Goal: Register for event/course

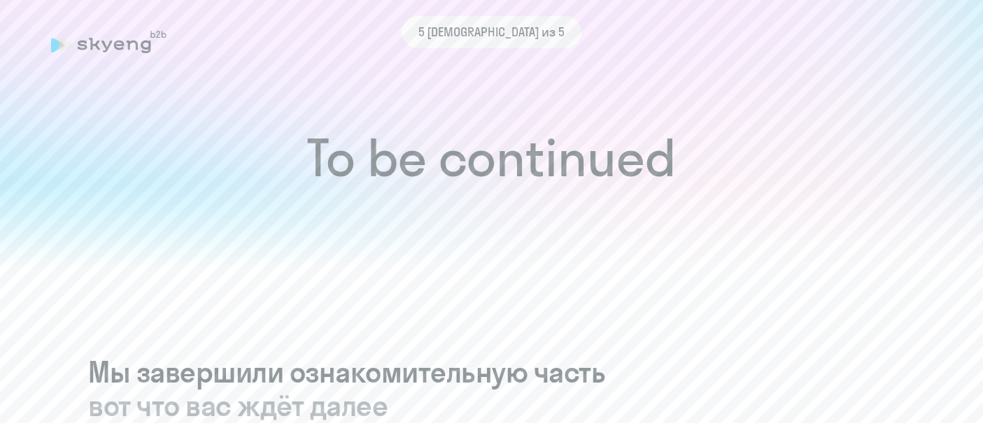
click at [98, 47] on div "5 [DEMOGRAPHIC_DATA] из 5" at bounding box center [492, 32] width 882 height 32
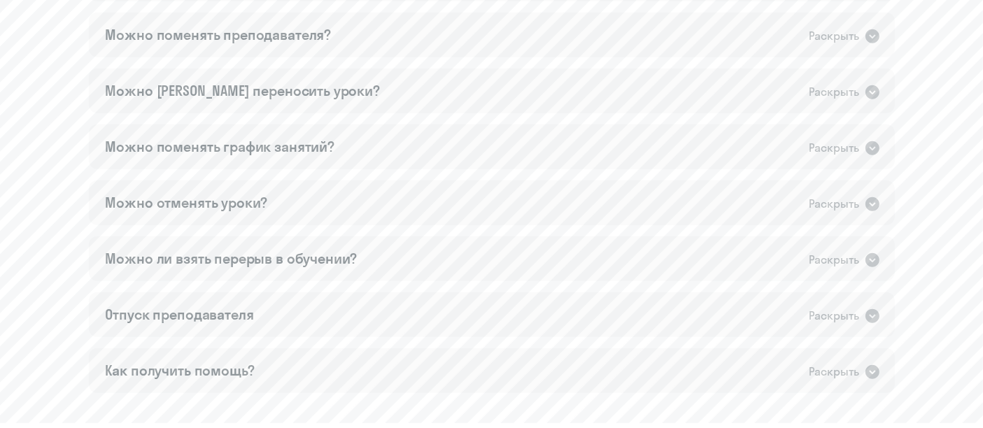
scroll to position [1035, 0]
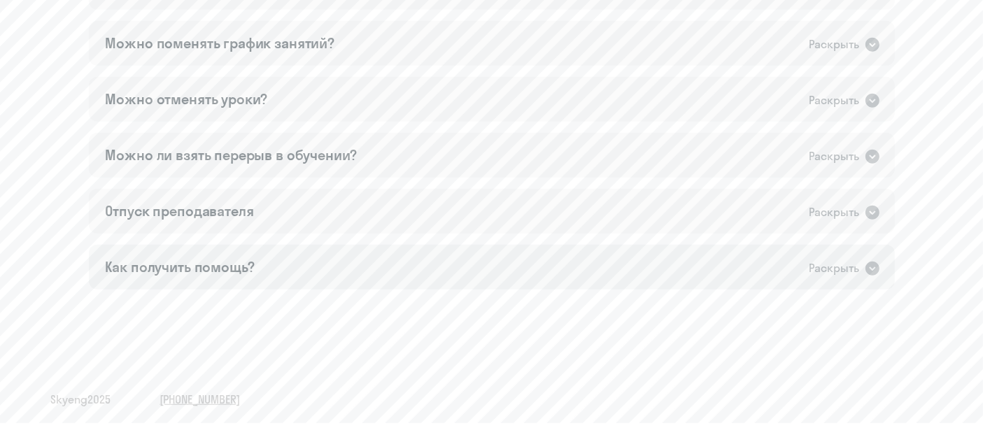
click at [870, 271] on icon at bounding box center [873, 269] width 14 height 14
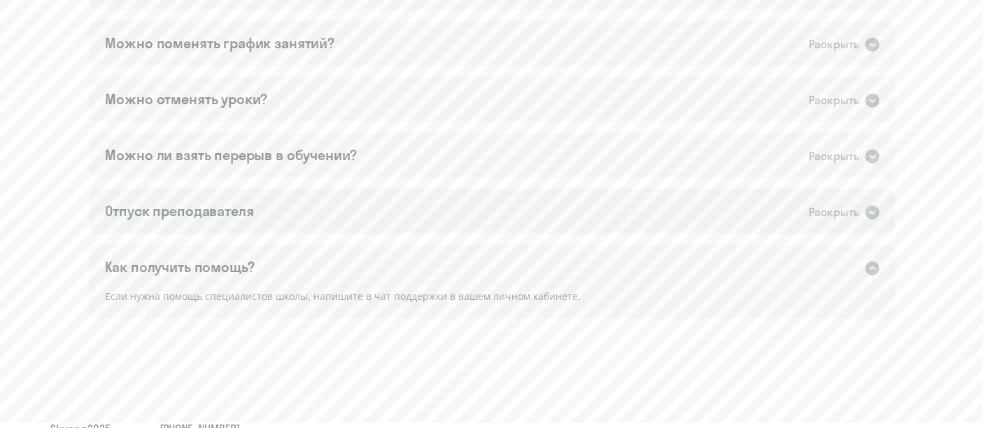
click at [872, 215] on icon at bounding box center [873, 213] width 14 height 14
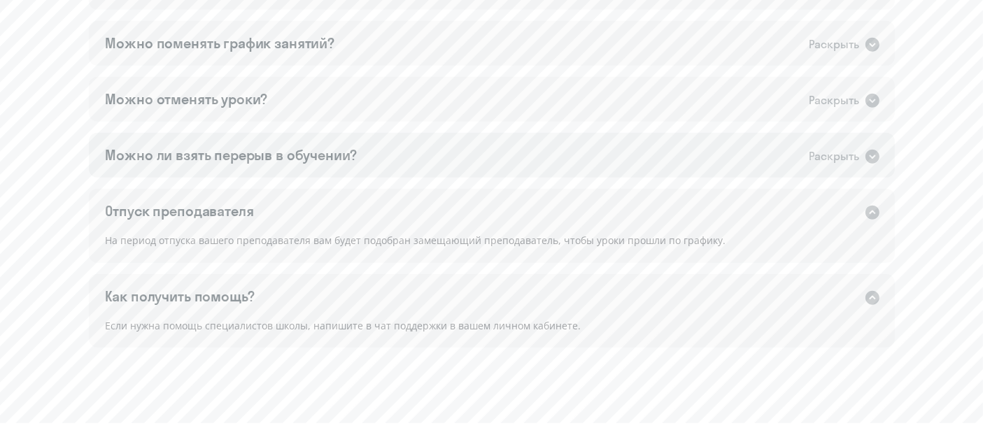
click at [876, 157] on icon at bounding box center [873, 157] width 14 height 14
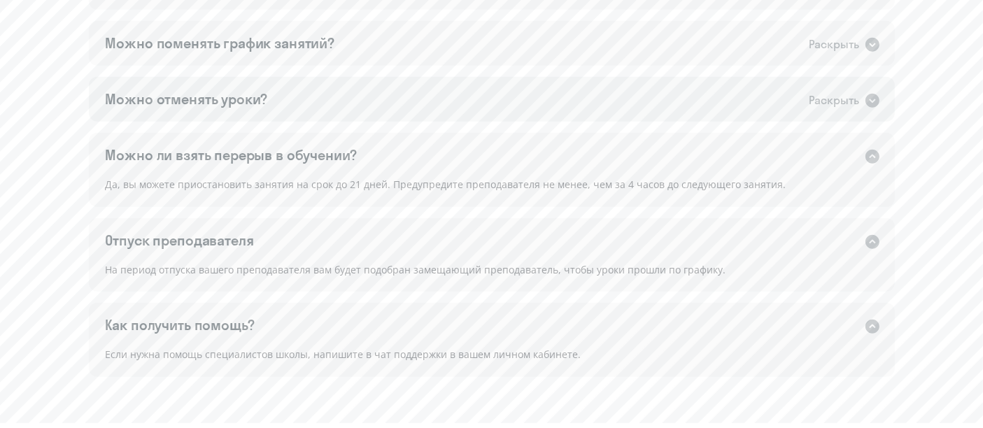
click at [876, 99] on icon at bounding box center [873, 101] width 14 height 14
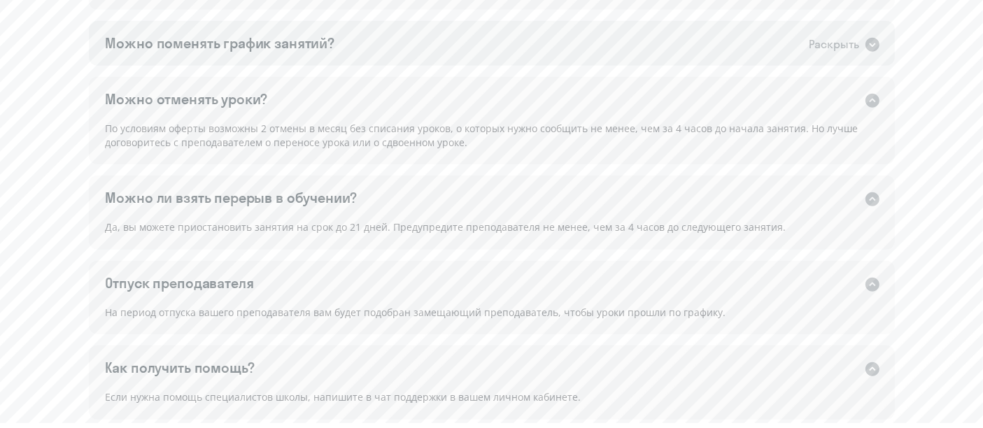
click at [873, 40] on icon at bounding box center [873, 45] width 14 height 14
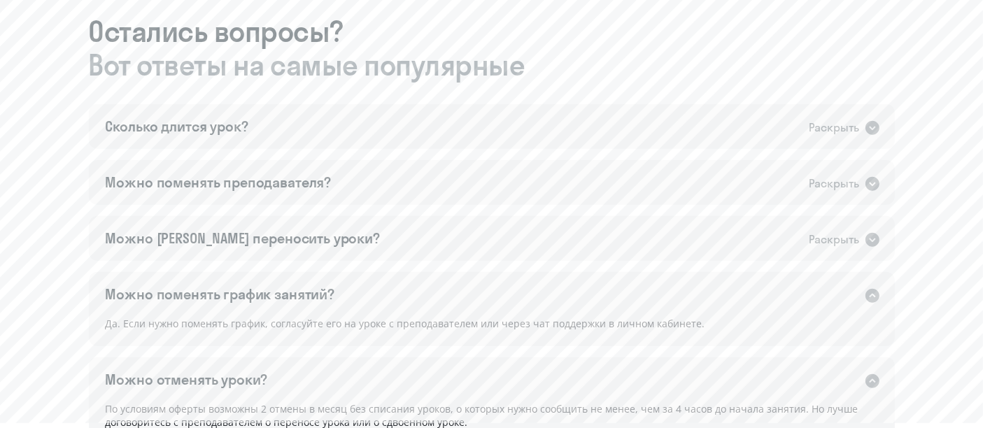
scroll to position [770, 0]
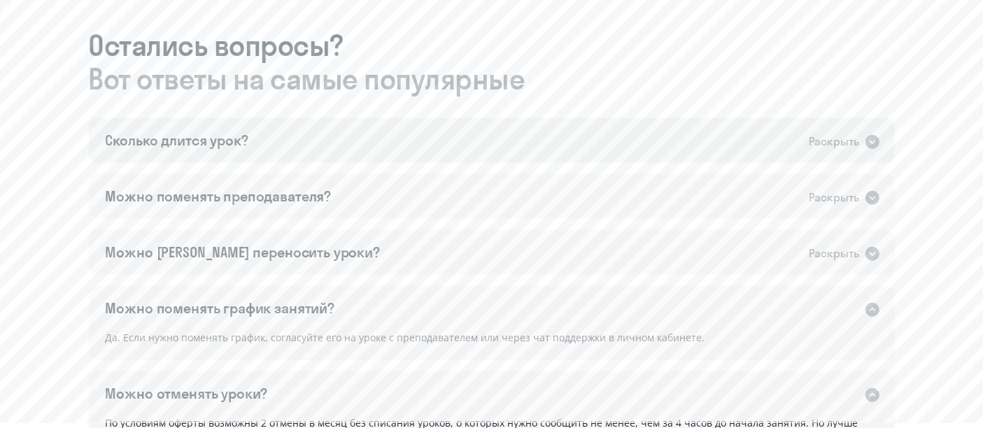
click at [872, 141] on icon at bounding box center [873, 142] width 14 height 14
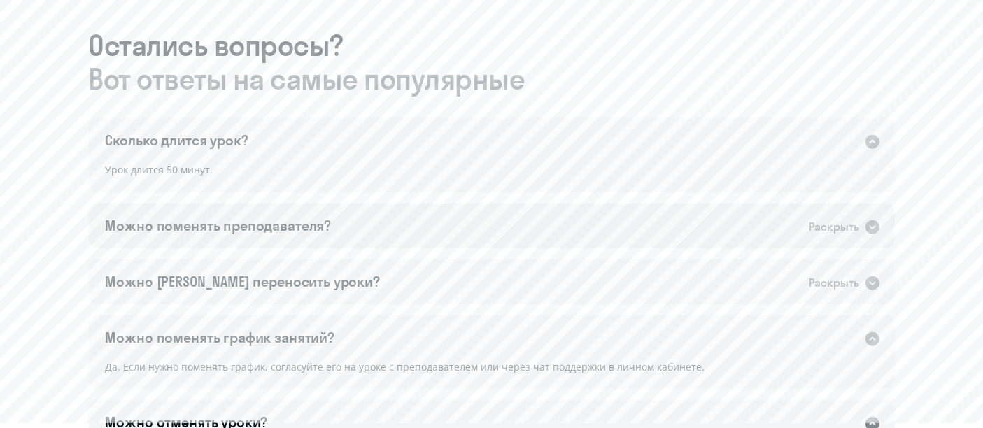
click at [871, 230] on icon at bounding box center [873, 227] width 14 height 14
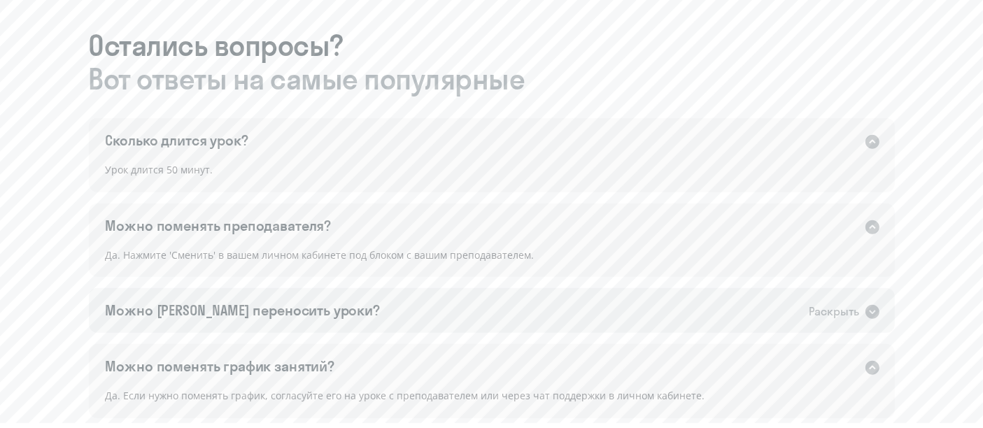
click at [872, 318] on icon at bounding box center [873, 312] width 14 height 14
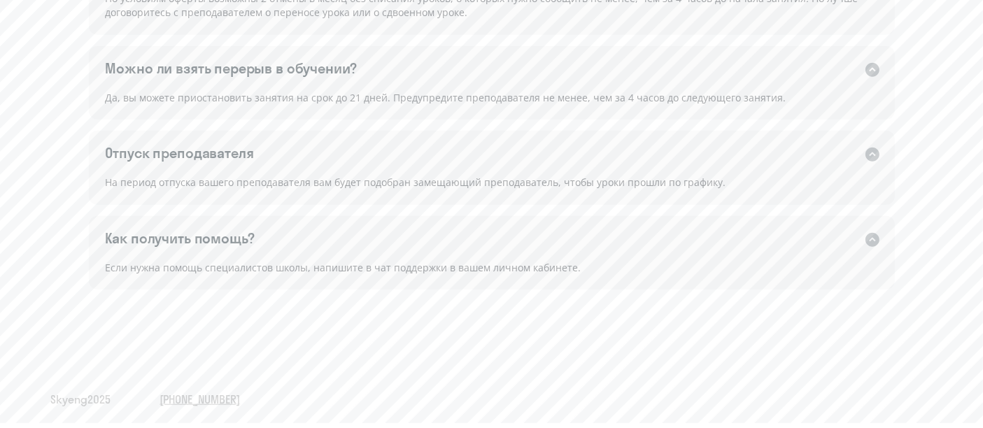
scroll to position [0, 0]
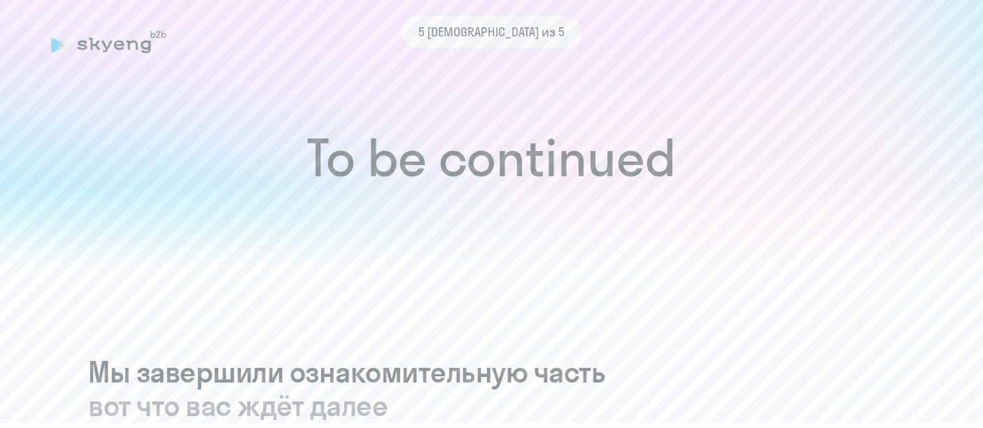
click at [111, 47] on div "5 [DEMOGRAPHIC_DATA] из 5" at bounding box center [492, 32] width 882 height 32
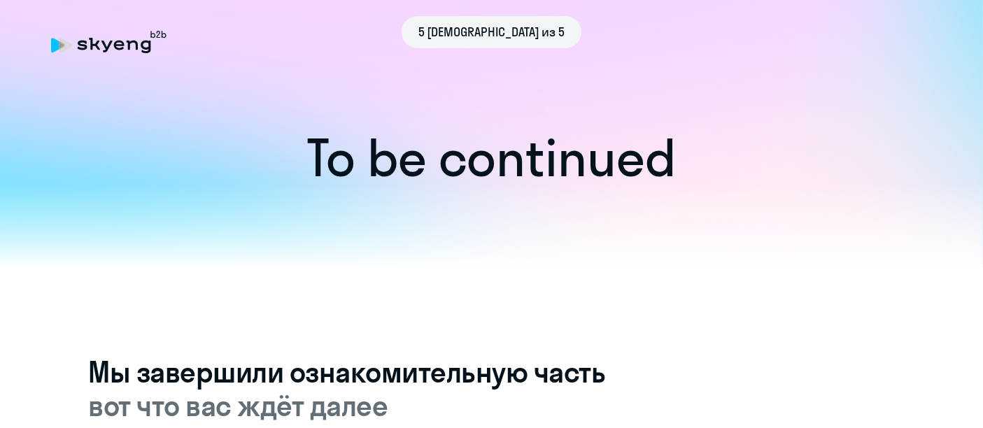
click at [164, 34] on div "5 [DEMOGRAPHIC_DATA] из 5" at bounding box center [492, 32] width 882 height 32
click at [522, 29] on div "5 [DEMOGRAPHIC_DATA] из 5" at bounding box center [492, 32] width 181 height 32
click at [499, 33] on span "5 [DEMOGRAPHIC_DATA] из 5" at bounding box center [492, 32] width 147 height 18
click at [344, 389] on span "вот что вас ждёт далее" at bounding box center [492, 406] width 806 height 34
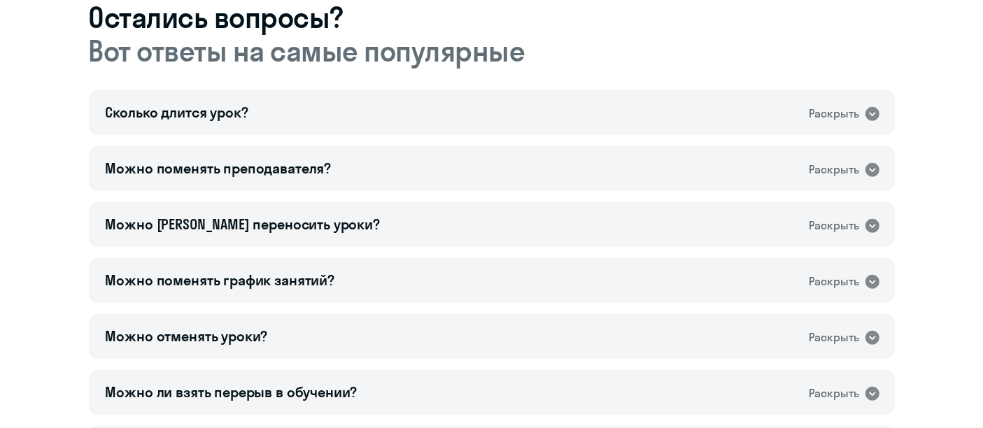
scroll to position [1035, 0]
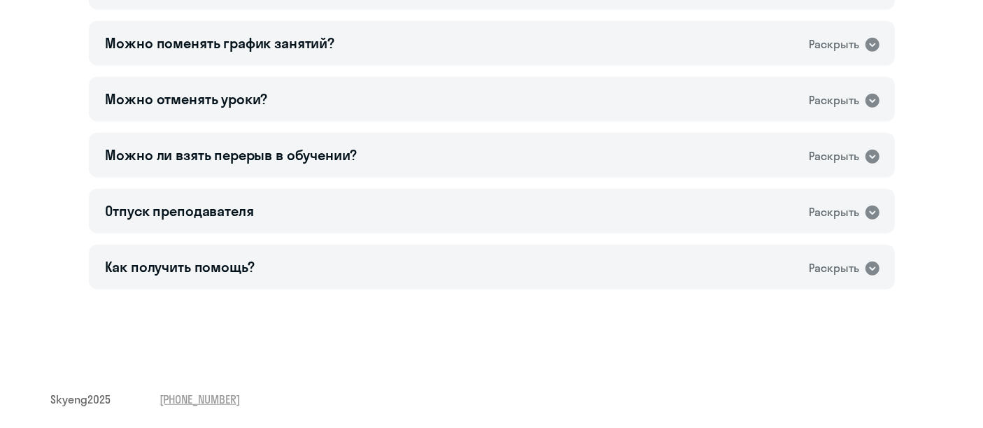
click at [96, 397] on span "Skyeng 2025" at bounding box center [81, 399] width 60 height 15
click at [101, 400] on span "Skyeng 2025" at bounding box center [81, 399] width 60 height 15
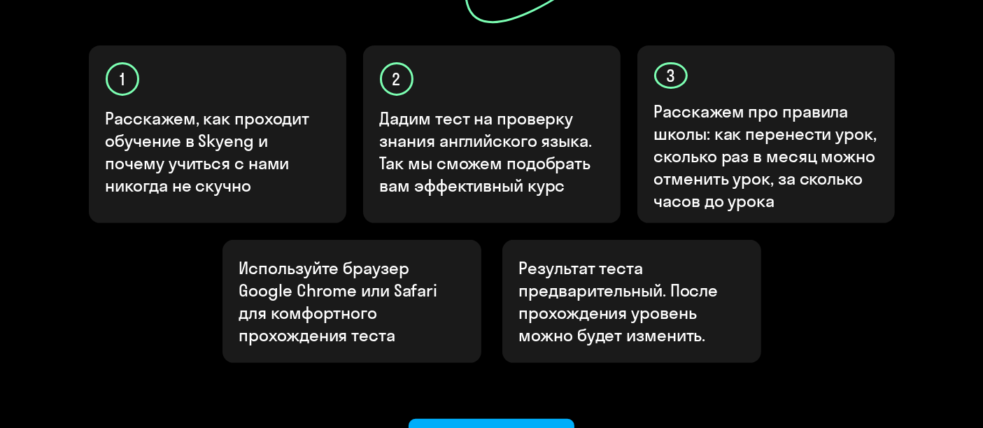
scroll to position [582, 0]
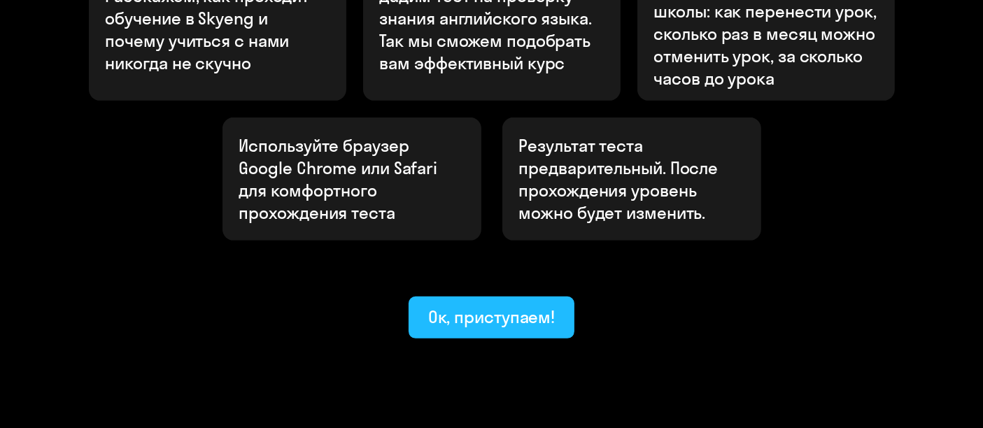
click at [542, 306] on div "Ок, приступаем!" at bounding box center [491, 317] width 127 height 22
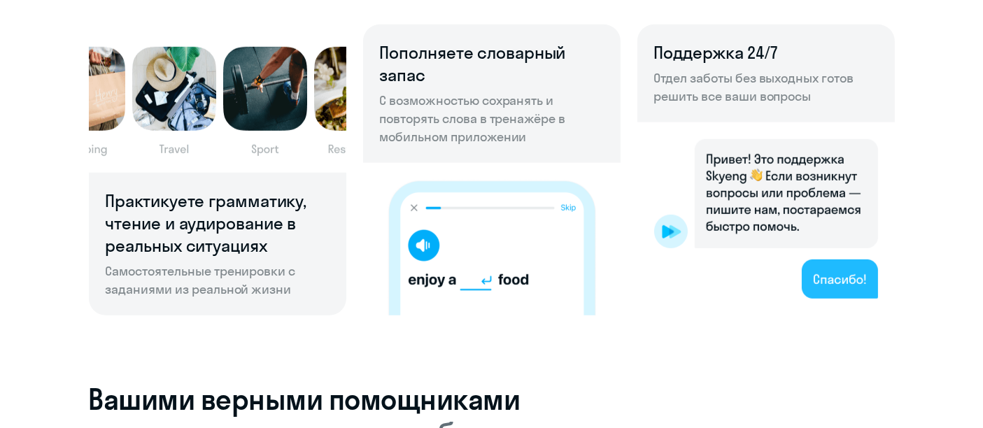
scroll to position [1021, 0]
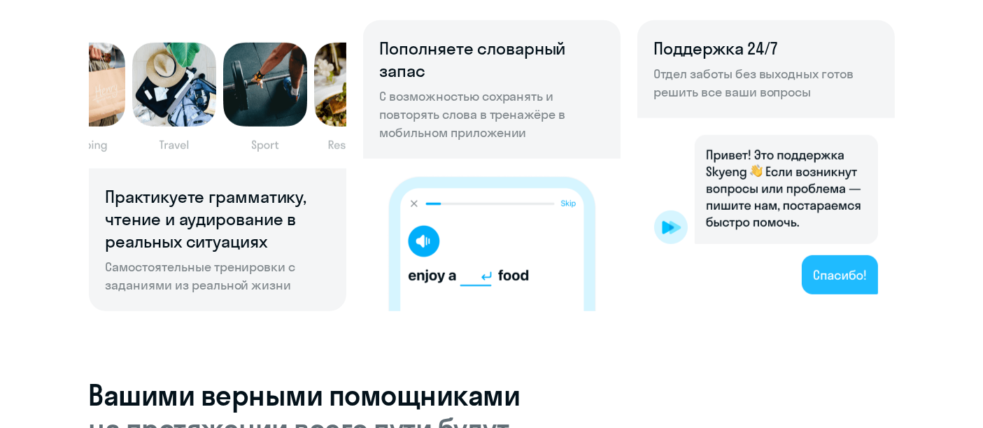
click at [428, 240] on img at bounding box center [492, 235] width 258 height 153
click at [423, 247] on img at bounding box center [492, 235] width 258 height 153
click at [496, 282] on img at bounding box center [492, 235] width 258 height 153
click at [839, 279] on img at bounding box center [767, 214] width 258 height 193
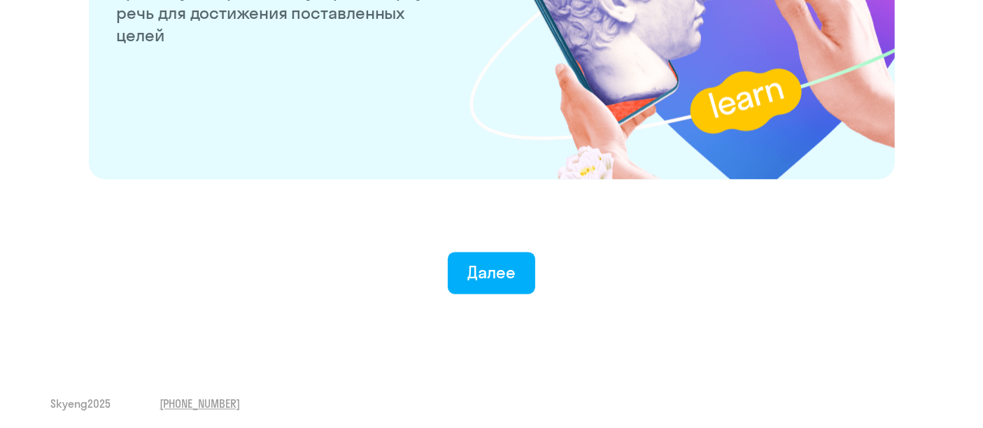
scroll to position [2815, 0]
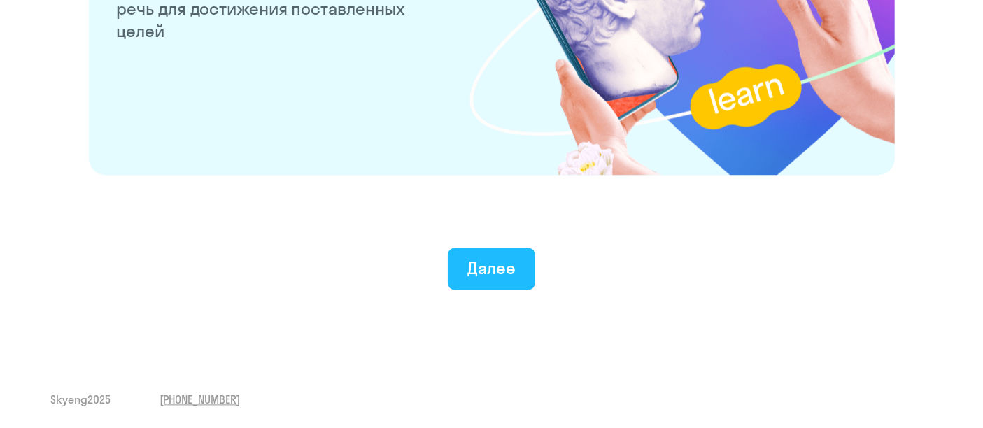
click at [505, 273] on div "Далее" at bounding box center [492, 268] width 48 height 22
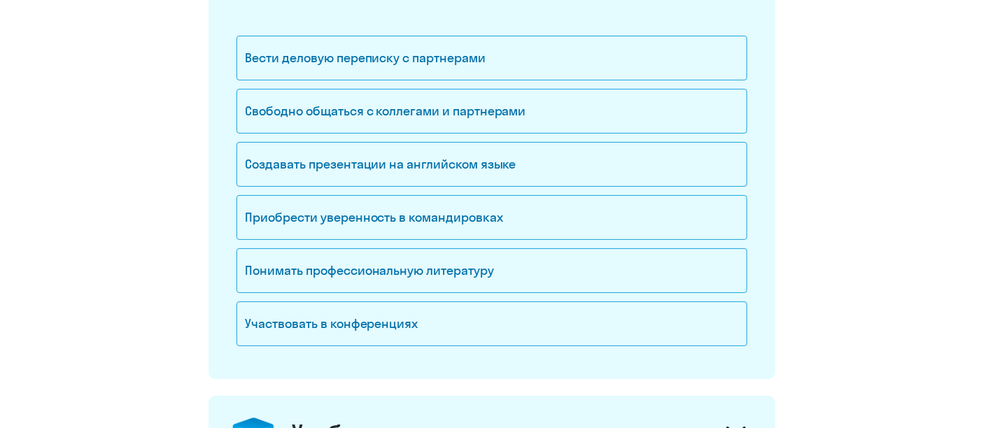
scroll to position [274, 0]
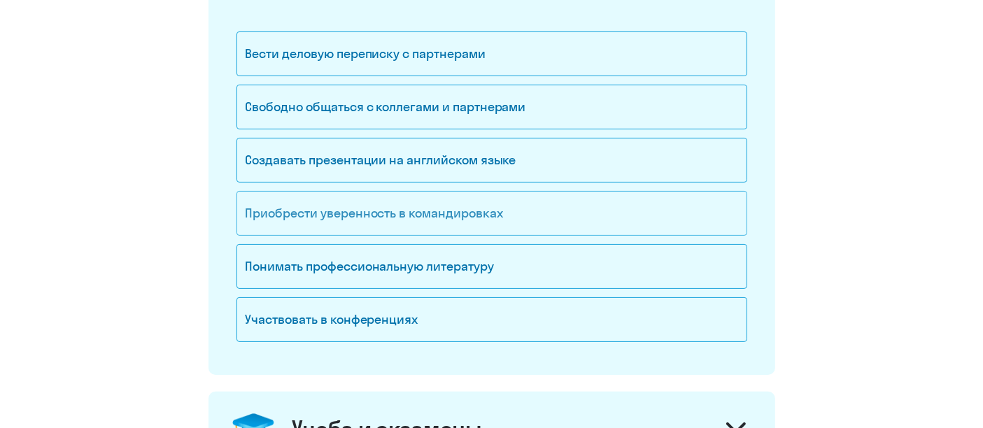
click at [469, 211] on div "Приобрести уверенность в командировках" at bounding box center [492, 213] width 511 height 45
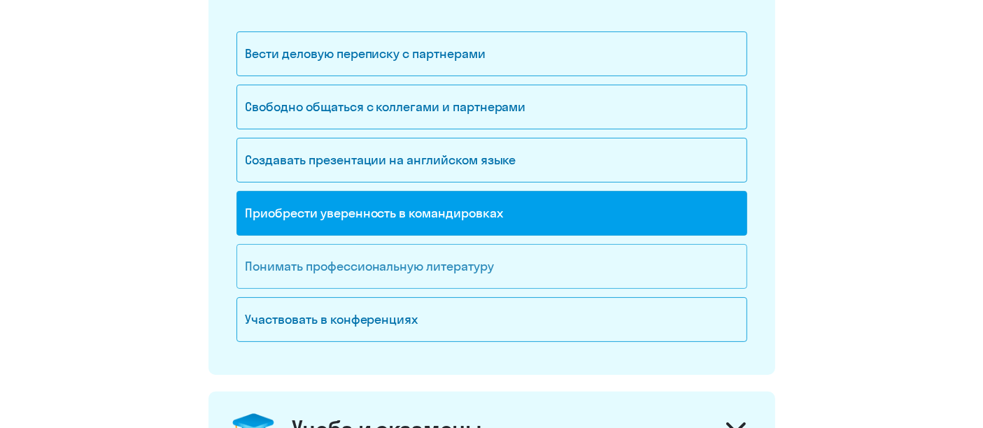
click at [444, 262] on div "Понимать профессиональную литературу" at bounding box center [492, 266] width 511 height 45
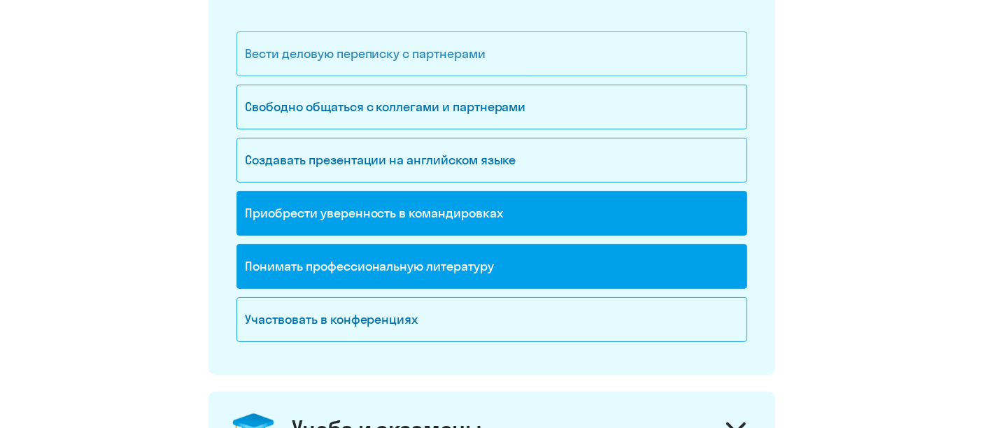
click at [525, 52] on div "Вести деловую переписку с партнерами" at bounding box center [492, 53] width 511 height 45
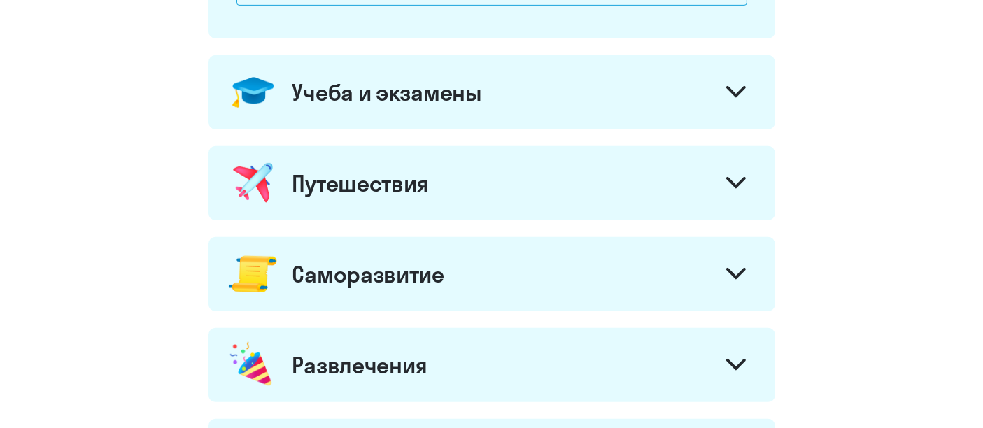
scroll to position [614, 0]
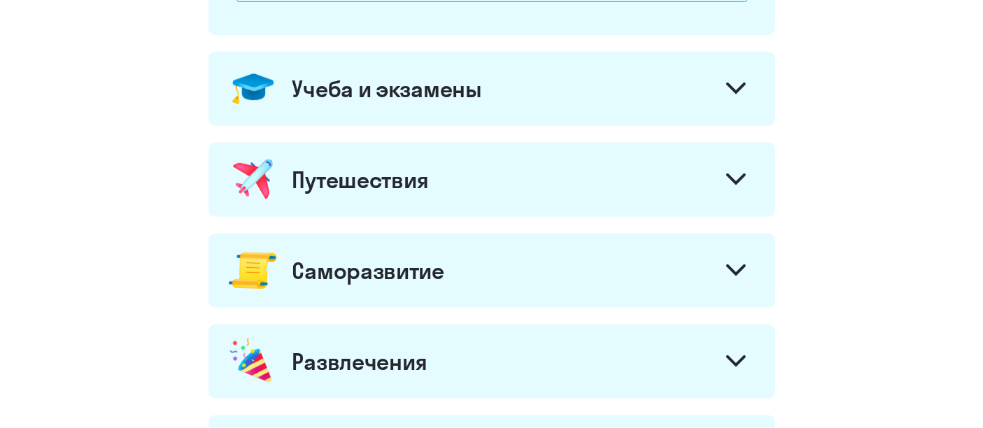
click at [742, 94] on svg-icon at bounding box center [737, 90] width 20 height 15
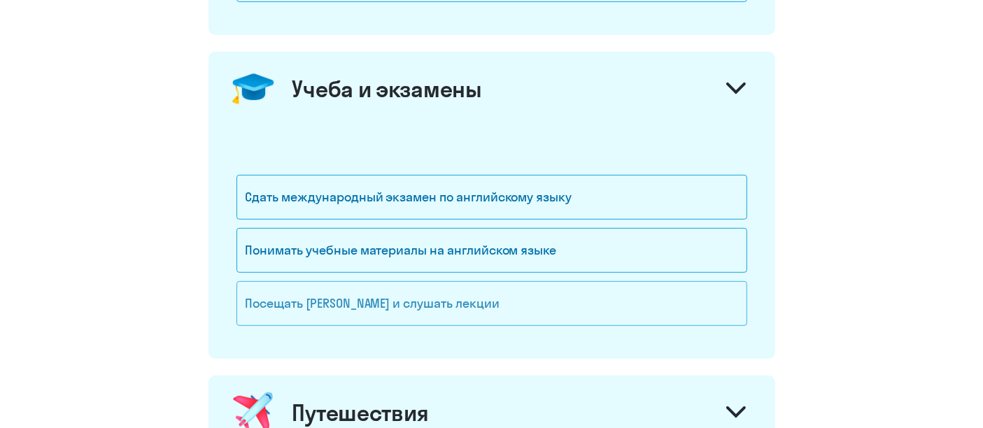
click at [479, 315] on div "Посещать вебинары и слушать лекции" at bounding box center [492, 303] width 511 height 45
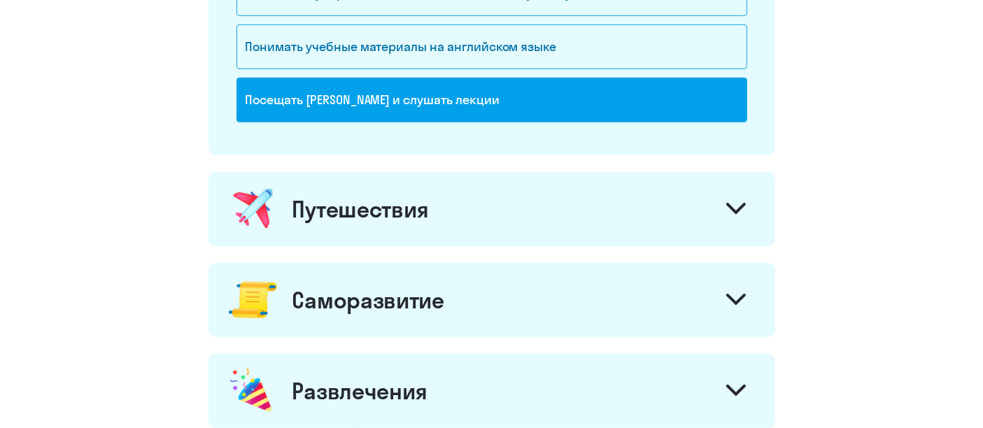
scroll to position [888, 0]
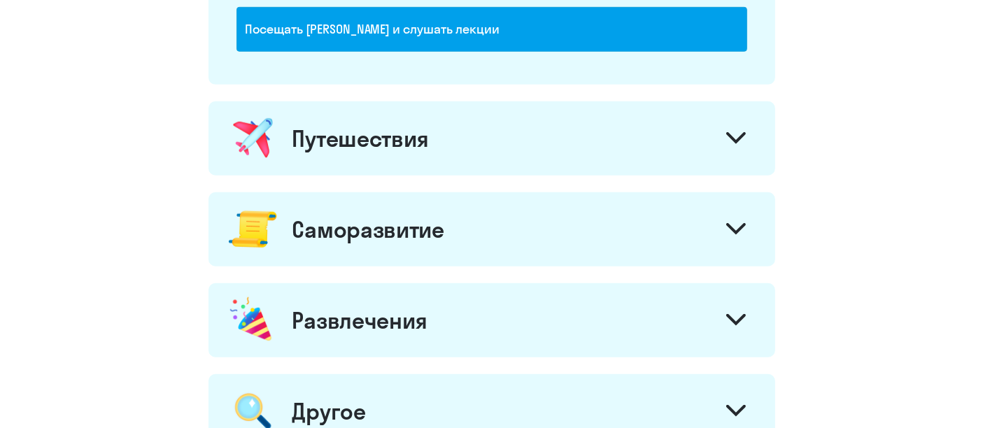
click at [734, 139] on icon at bounding box center [737, 138] width 20 height 12
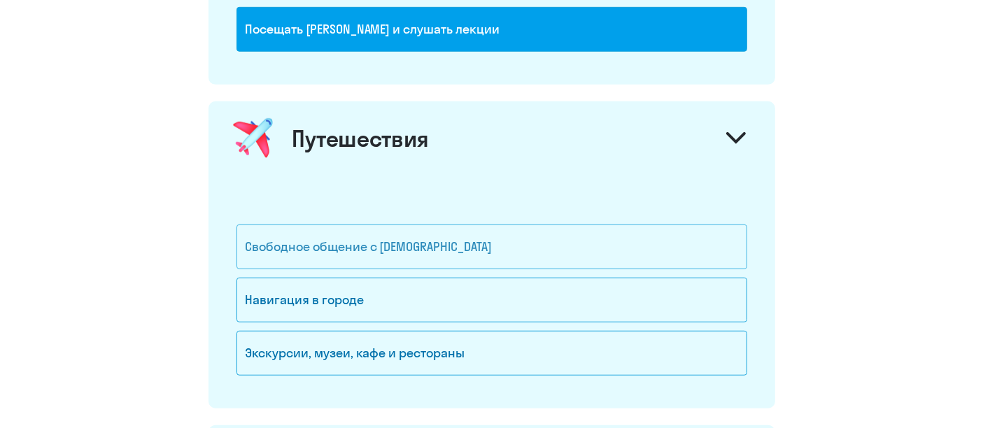
click at [501, 248] on div "Свободное общение с иностранцами" at bounding box center [492, 247] width 511 height 45
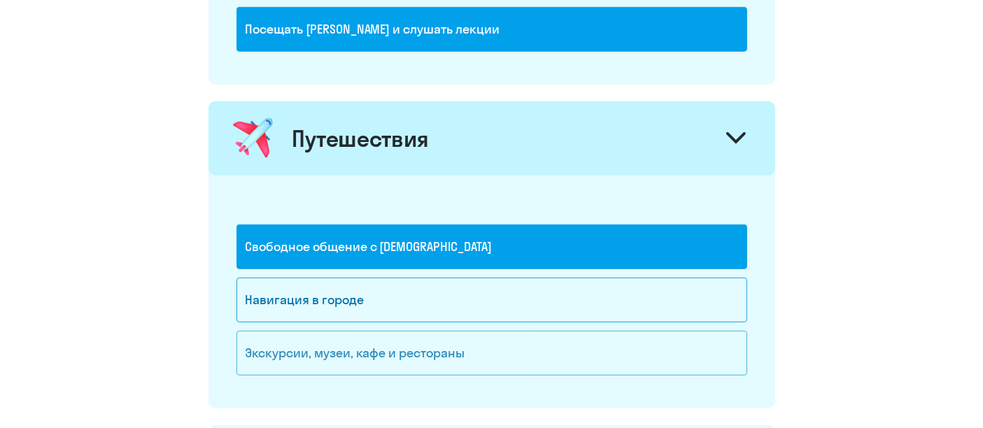
click at [493, 357] on div "Экскурсии, музеи, кафе и рестораны" at bounding box center [492, 353] width 511 height 45
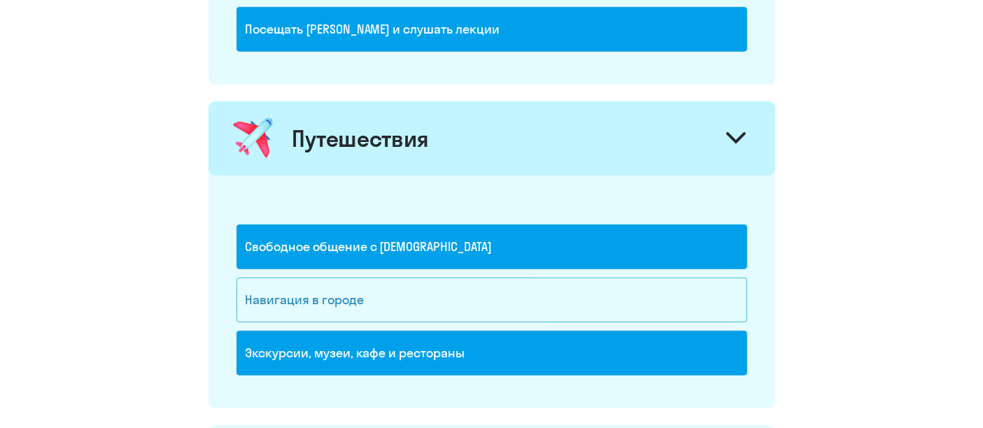
click at [680, 295] on div "Навигация в городе" at bounding box center [492, 300] width 511 height 45
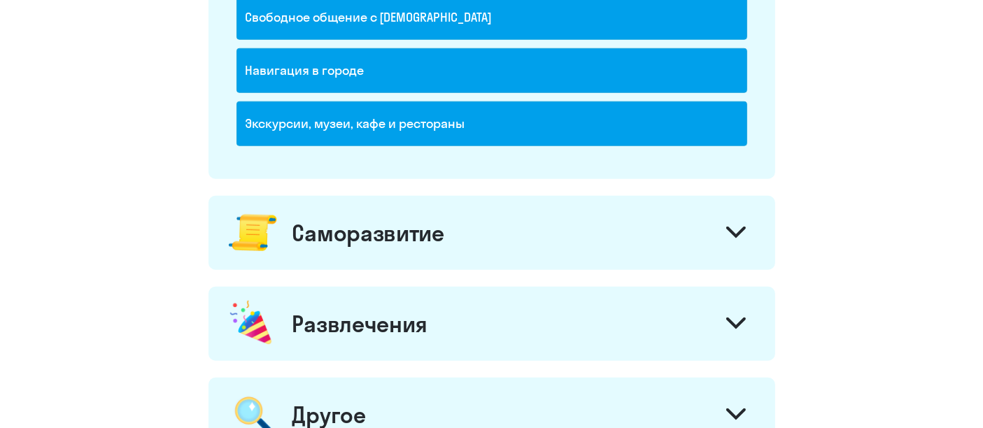
scroll to position [1245, 0]
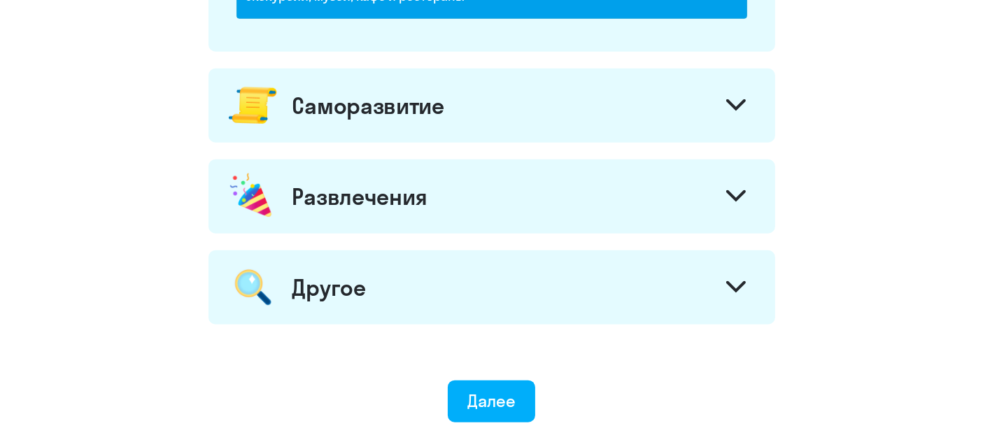
click at [741, 108] on svg-icon at bounding box center [737, 106] width 20 height 15
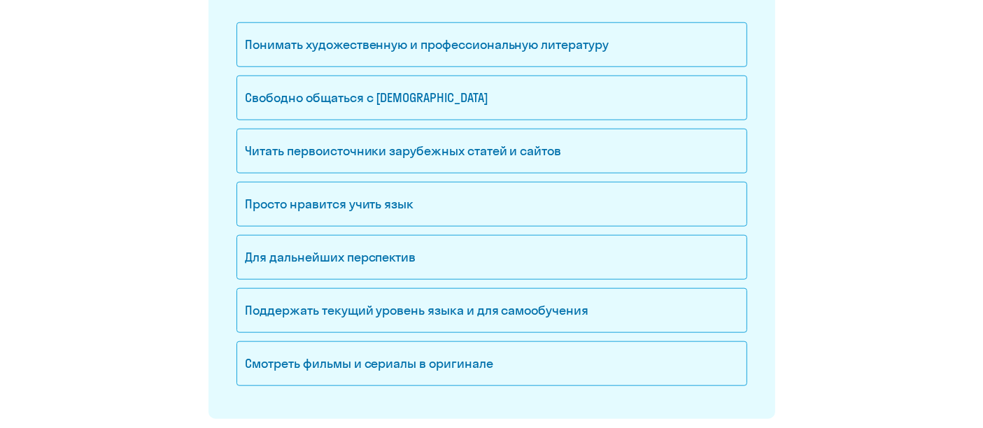
scroll to position [1417, 0]
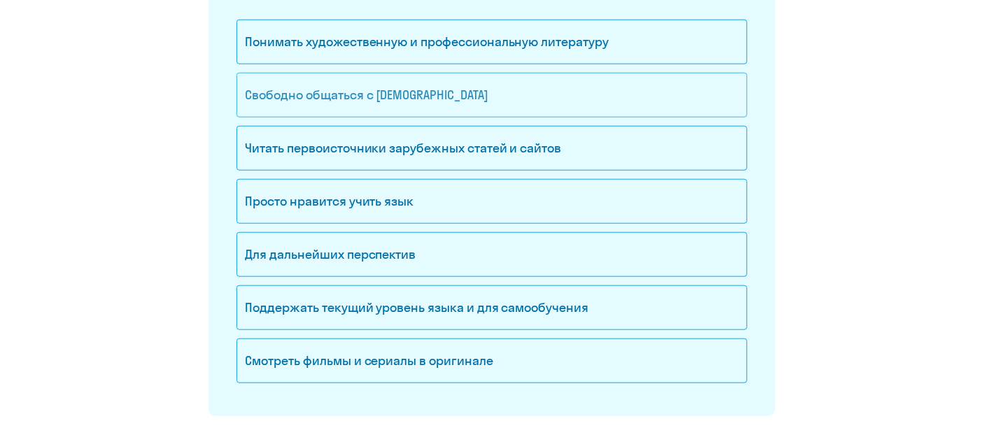
click at [430, 101] on div "Свободно общаться с иностранцами" at bounding box center [492, 95] width 511 height 45
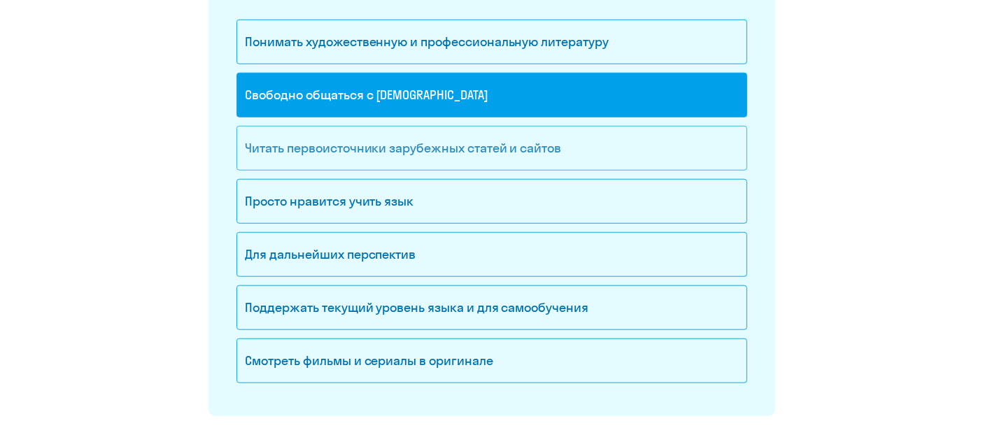
click at [500, 148] on div "Читать первоисточники зарубежных статей и сайтов" at bounding box center [492, 148] width 511 height 45
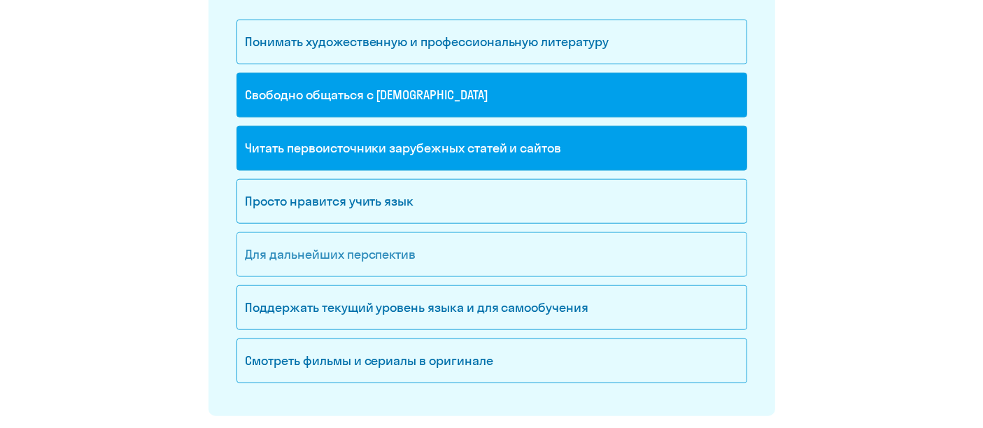
click at [463, 259] on div "Для дальнейших перспектив" at bounding box center [492, 254] width 511 height 45
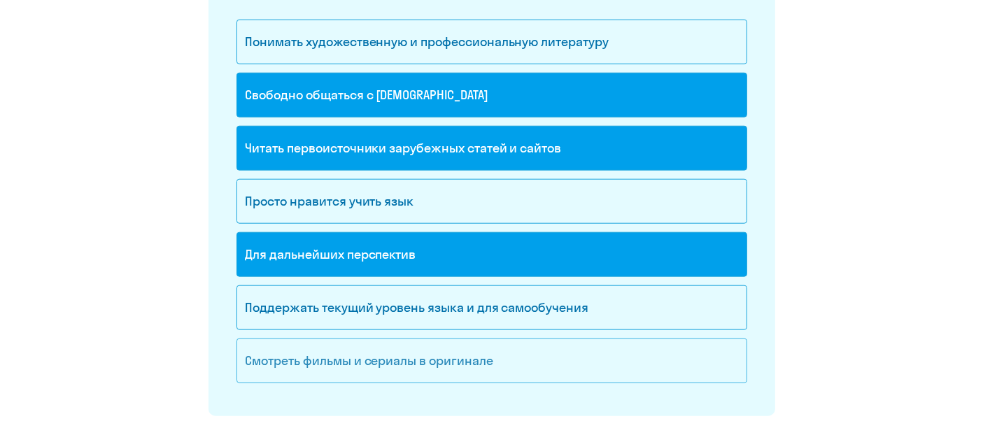
click at [742, 367] on div "Смотреть фильмы и сериалы в оригинале" at bounding box center [492, 361] width 511 height 45
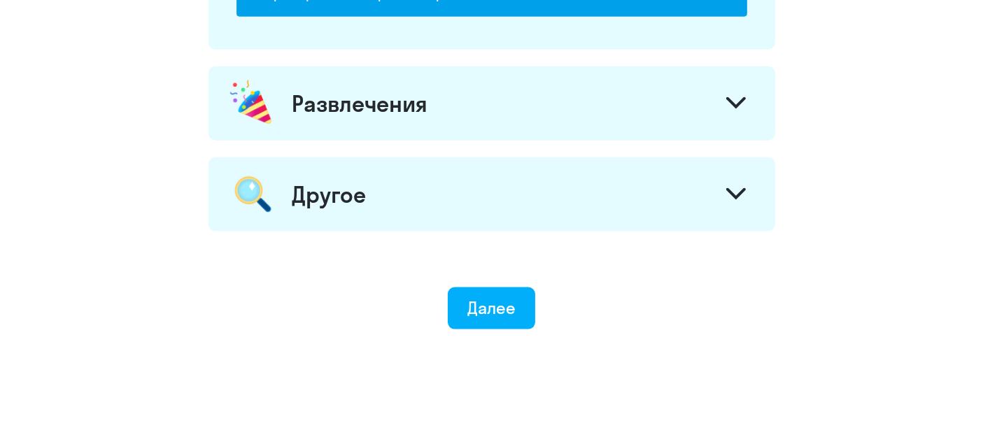
scroll to position [1787, 0]
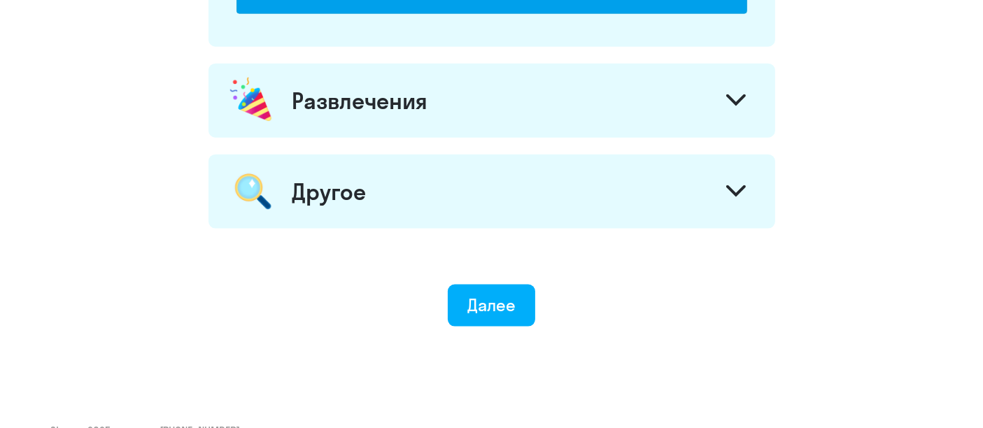
click at [740, 94] on icon at bounding box center [737, 100] width 20 height 12
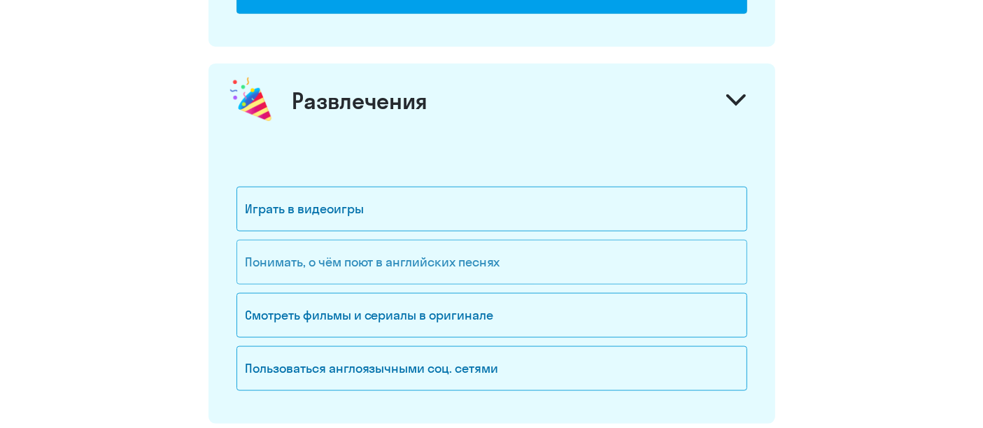
click at [658, 257] on div "Понимать, о чём поют в английских песнях" at bounding box center [492, 262] width 511 height 45
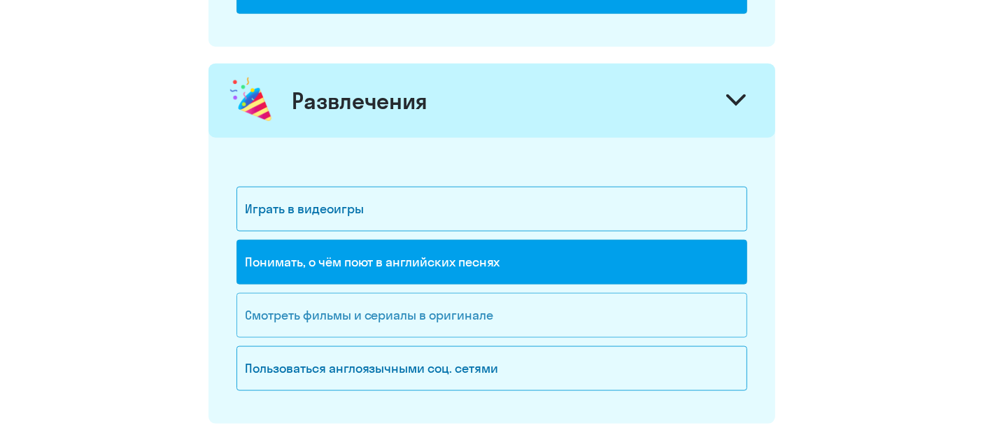
click at [668, 313] on div "Смотреть фильмы и сериалы в оригинале" at bounding box center [492, 315] width 511 height 45
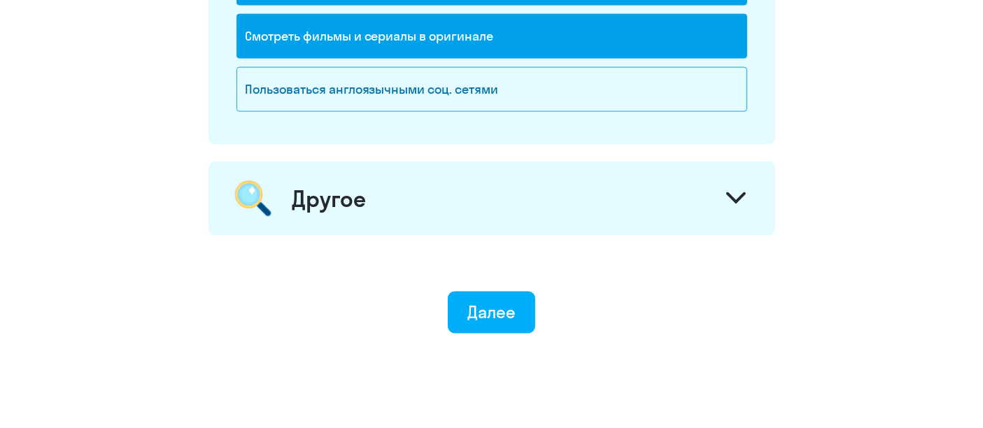
scroll to position [2096, 0]
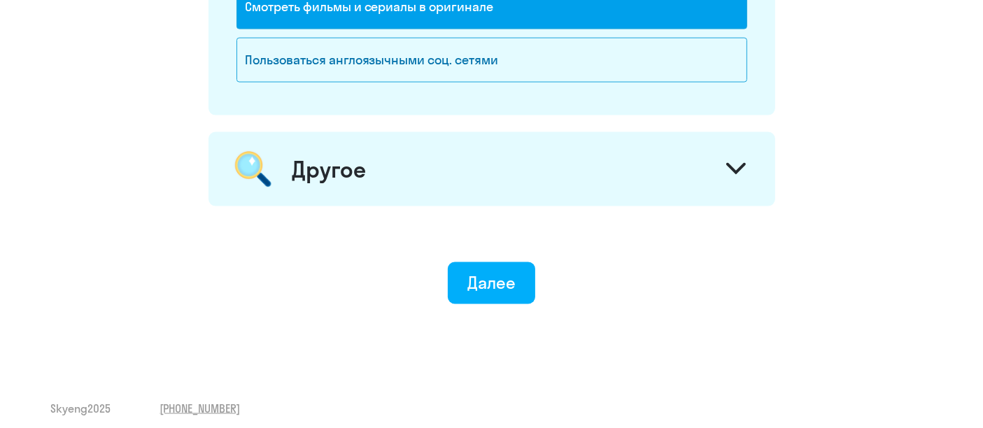
click at [742, 167] on svg-icon at bounding box center [737, 170] width 20 height 15
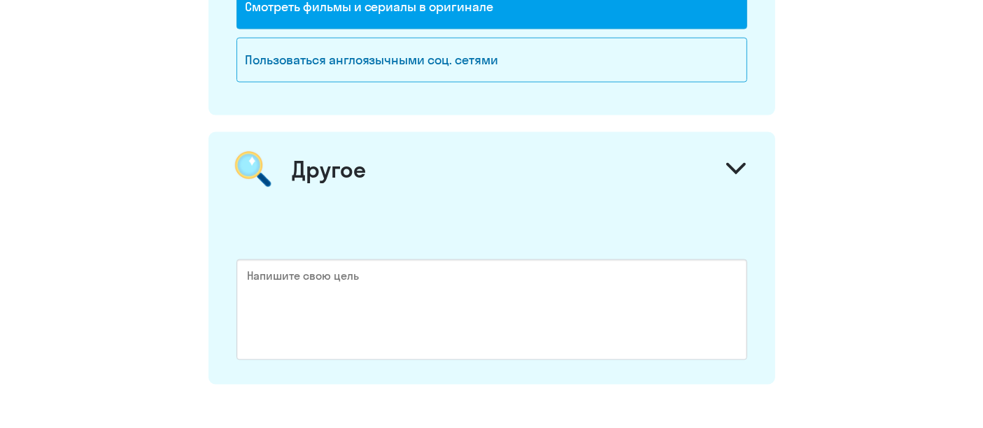
scroll to position [2274, 0]
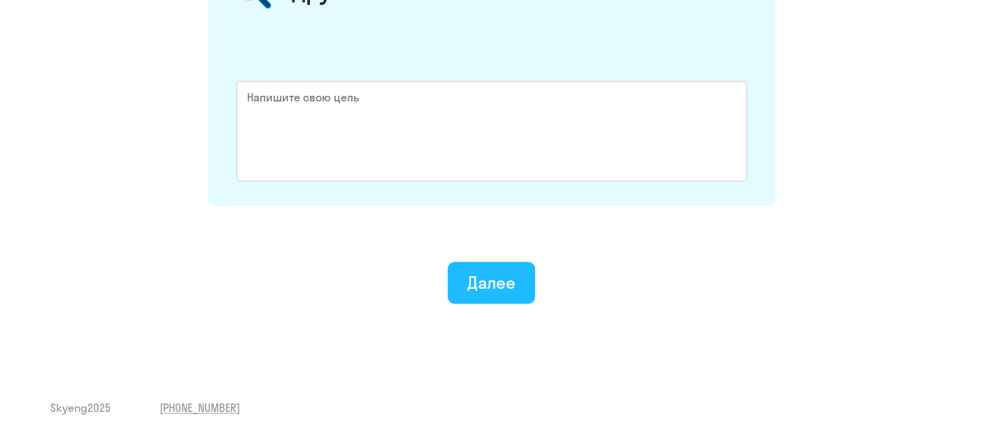
click at [499, 284] on div "Далее" at bounding box center [492, 283] width 48 height 22
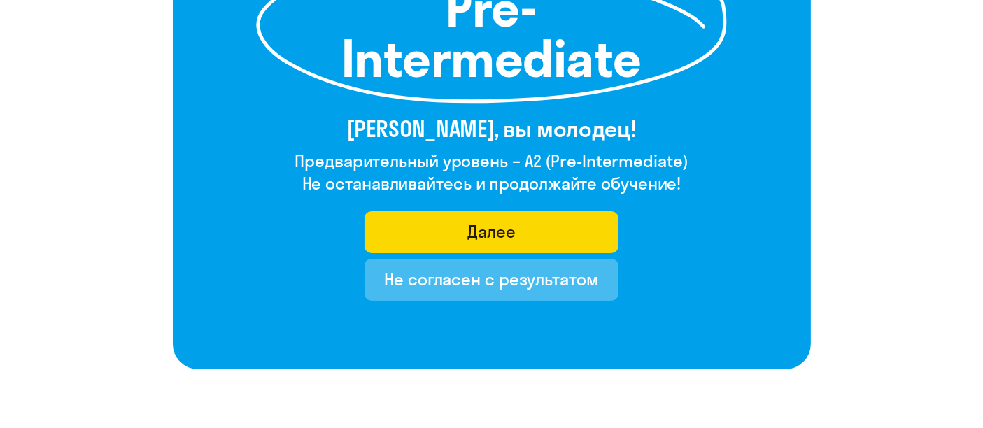
scroll to position [261, 0]
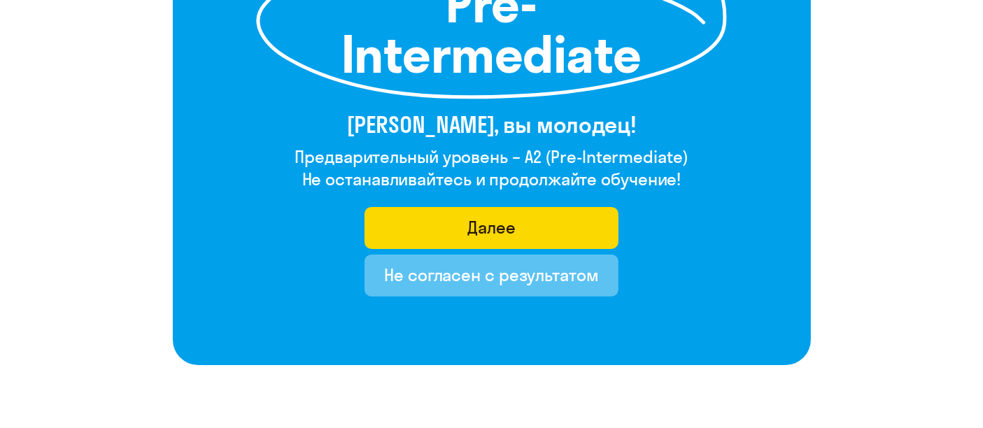
click at [551, 272] on div "Не согласен с результатом" at bounding box center [491, 275] width 215 height 22
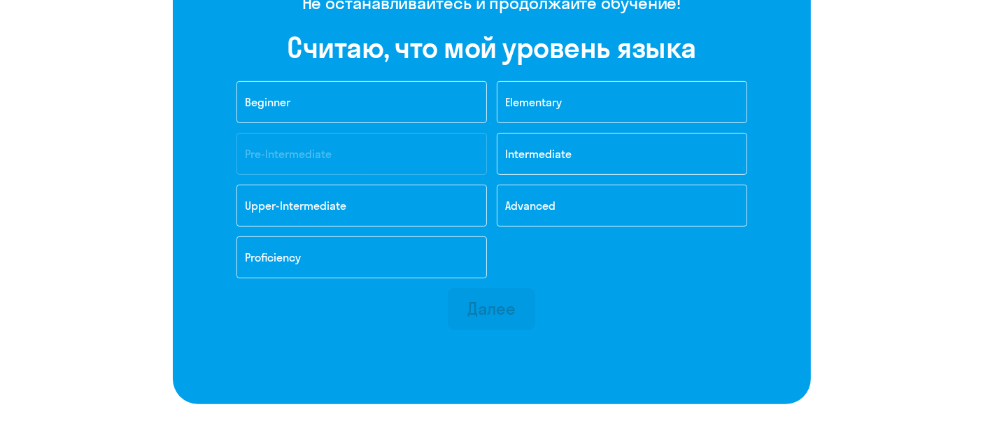
scroll to position [433, 0]
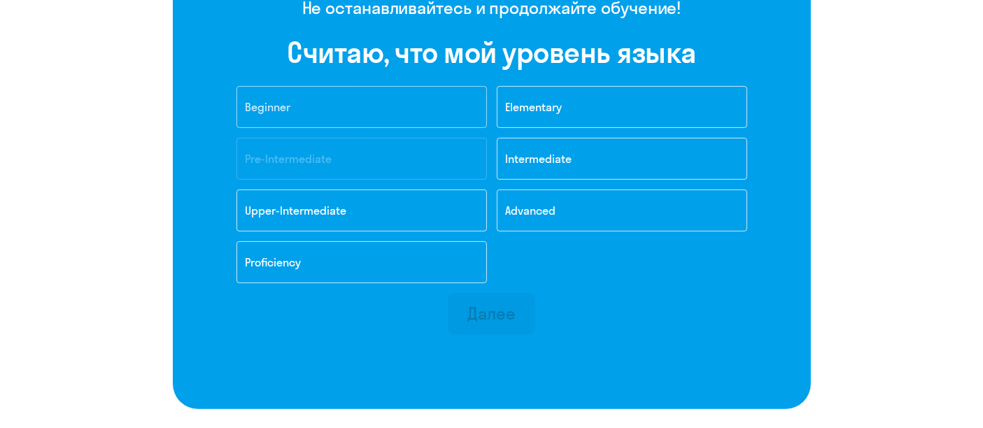
click at [335, 106] on button "Beginner" at bounding box center [362, 107] width 251 height 42
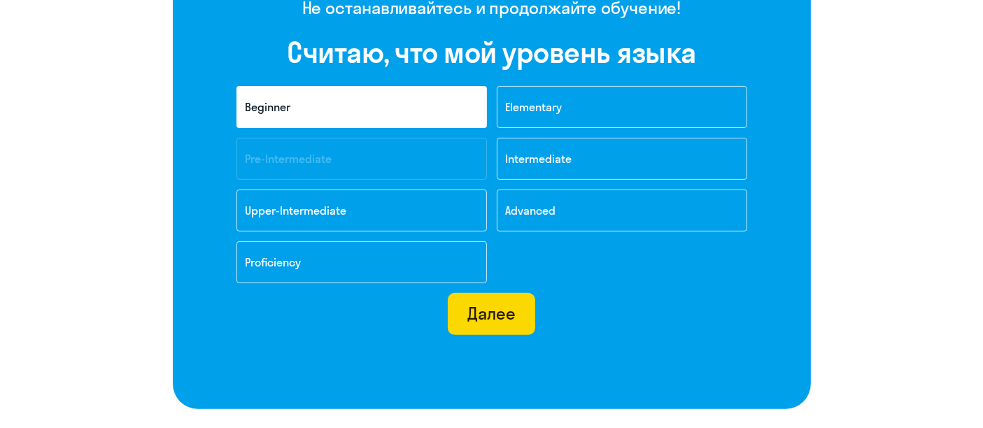
click at [349, 165] on div "Beginner Elementary Pre-Intermediate Intermediate Upper-Intermediate Advanced P…" at bounding box center [492, 189] width 531 height 207
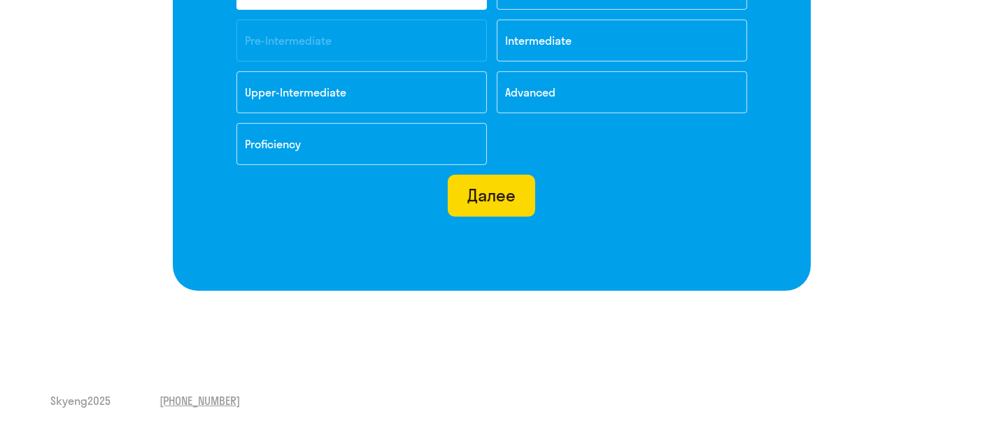
scroll to position [0, 0]
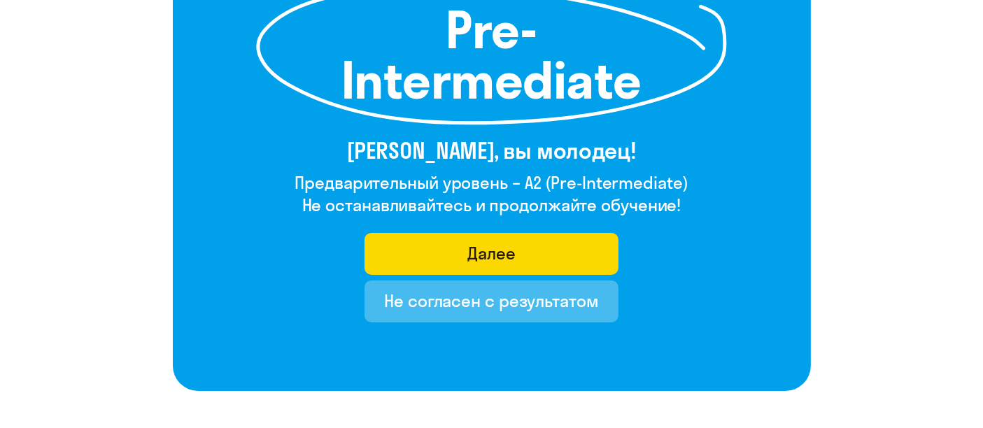
scroll to position [337, 0]
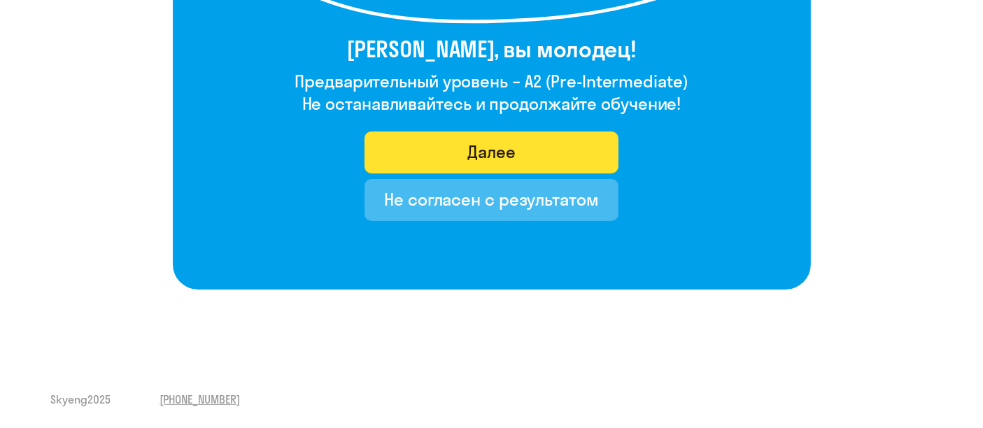
click at [549, 149] on button "Далее" at bounding box center [492, 153] width 254 height 42
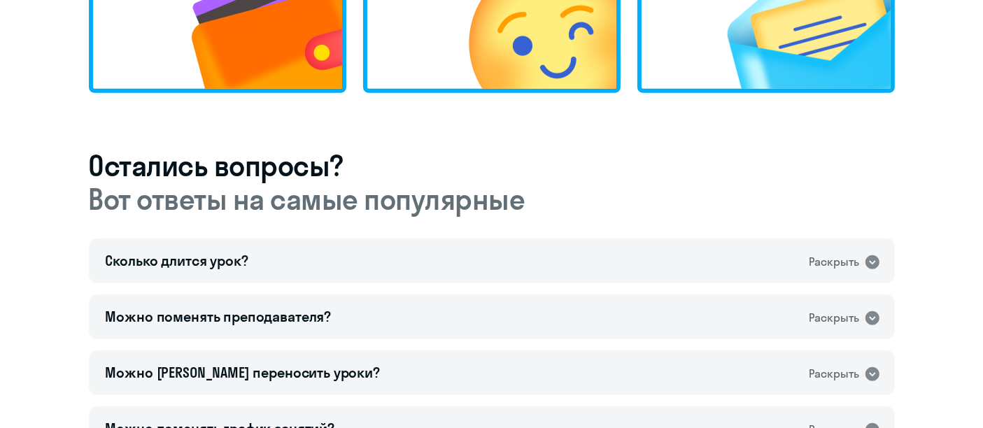
scroll to position [1035, 0]
